Goal: Transaction & Acquisition: Purchase product/service

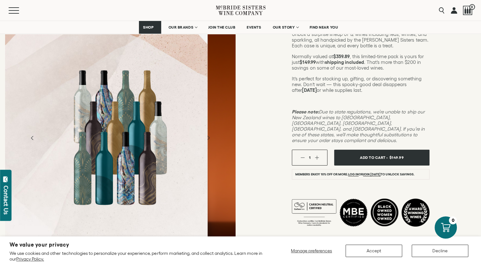
scroll to position [116, 0]
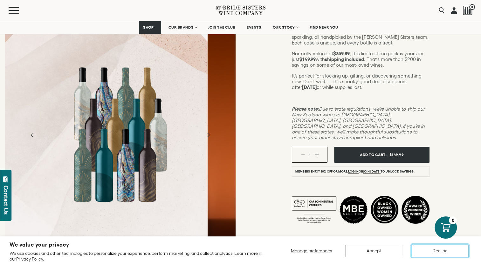
click at [433, 252] on button "Decline" at bounding box center [440, 251] width 57 height 12
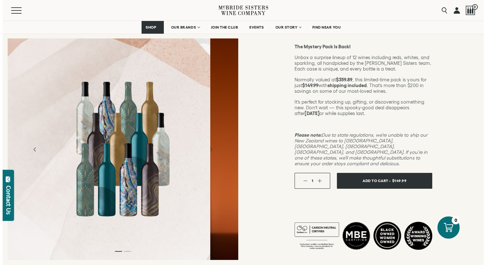
scroll to position [93, 0]
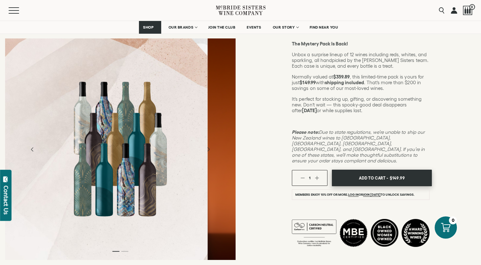
click at [380, 173] on span "Add To Cart -" at bounding box center [373, 178] width 29 height 10
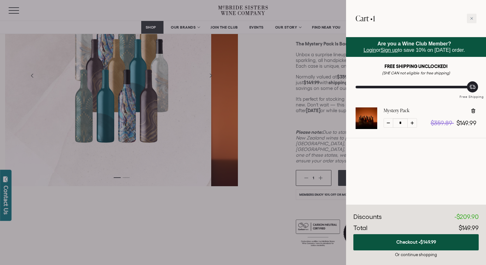
click at [370, 51] on span "Login" at bounding box center [370, 49] width 12 height 5
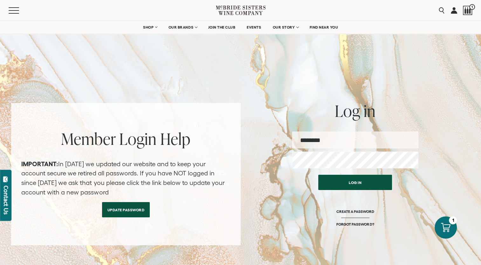
type input "**********"
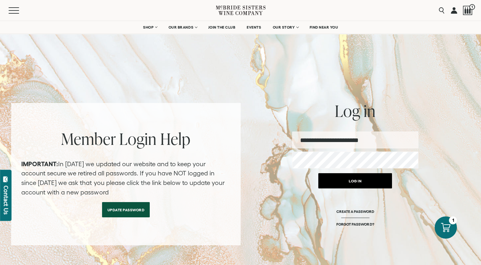
click at [329, 179] on button "Log in" at bounding box center [355, 180] width 74 height 15
click at [351, 185] on button "Log in" at bounding box center [355, 180] width 74 height 15
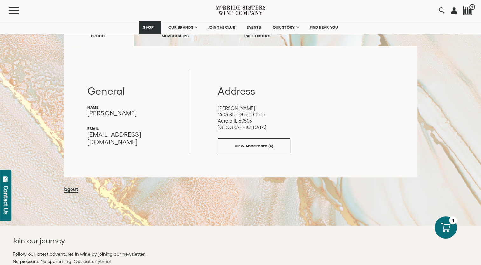
scroll to position [97, 0]
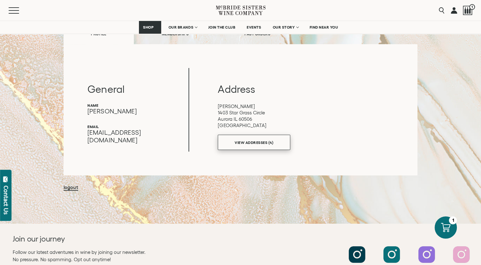
click at [249, 143] on link "VIEW ADDRESSES (4)" at bounding box center [254, 142] width 73 height 15
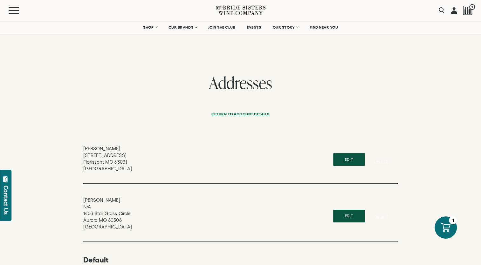
click at [353, 160] on button "Edit" at bounding box center [349, 159] width 32 height 13
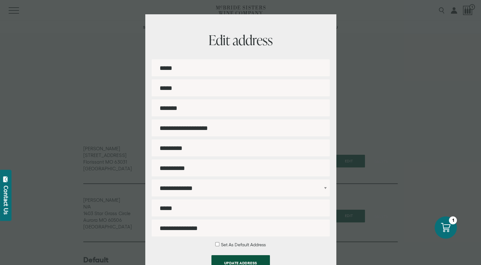
scroll to position [52, 0]
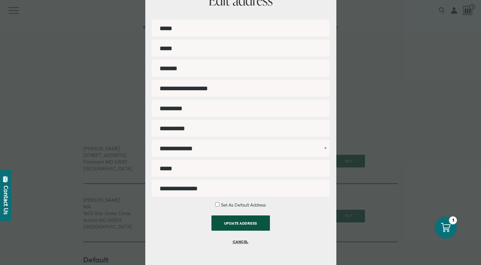
click at [240, 242] on button "CANCEL" at bounding box center [241, 241] width 59 height 15
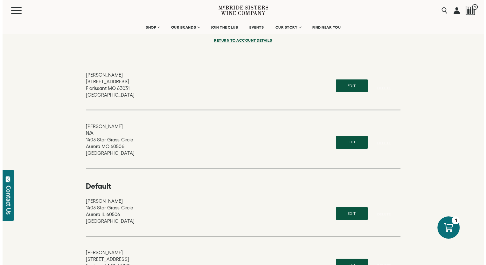
scroll to position [0, 0]
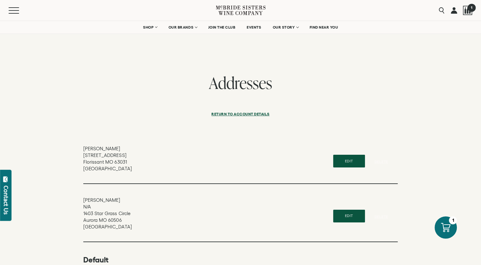
click at [469, 13] on div at bounding box center [468, 11] width 10 height 10
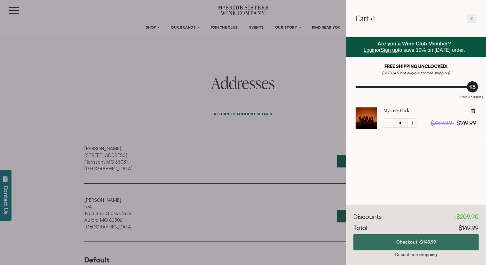
click at [366, 237] on button "Checkout • $149.99" at bounding box center [415, 242] width 125 height 16
